Goal: Task Accomplishment & Management: Complete application form

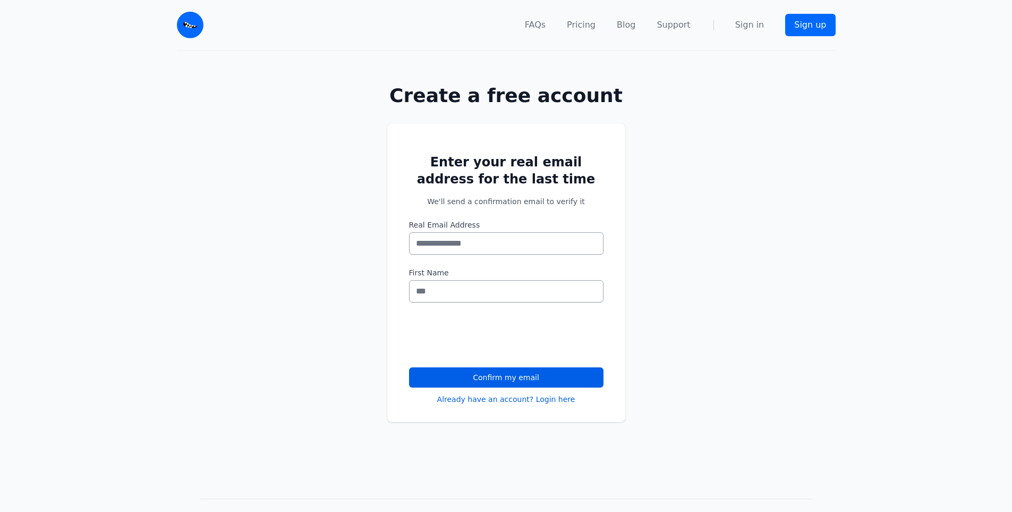
click at [461, 238] on input "Real Email Address" at bounding box center [506, 243] width 194 height 22
type input "**********"
